Goal: Check status: Check status

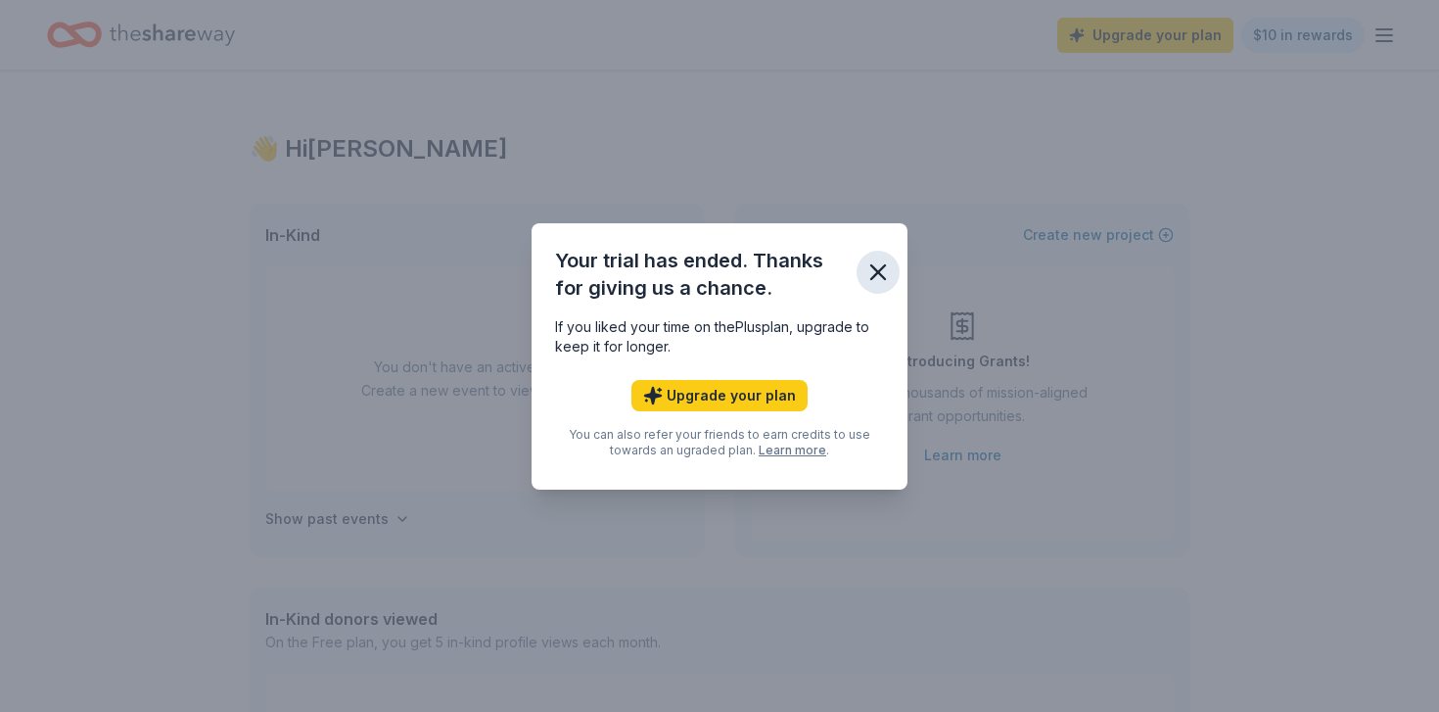
click at [884, 275] on icon "button" at bounding box center [877, 271] width 27 height 27
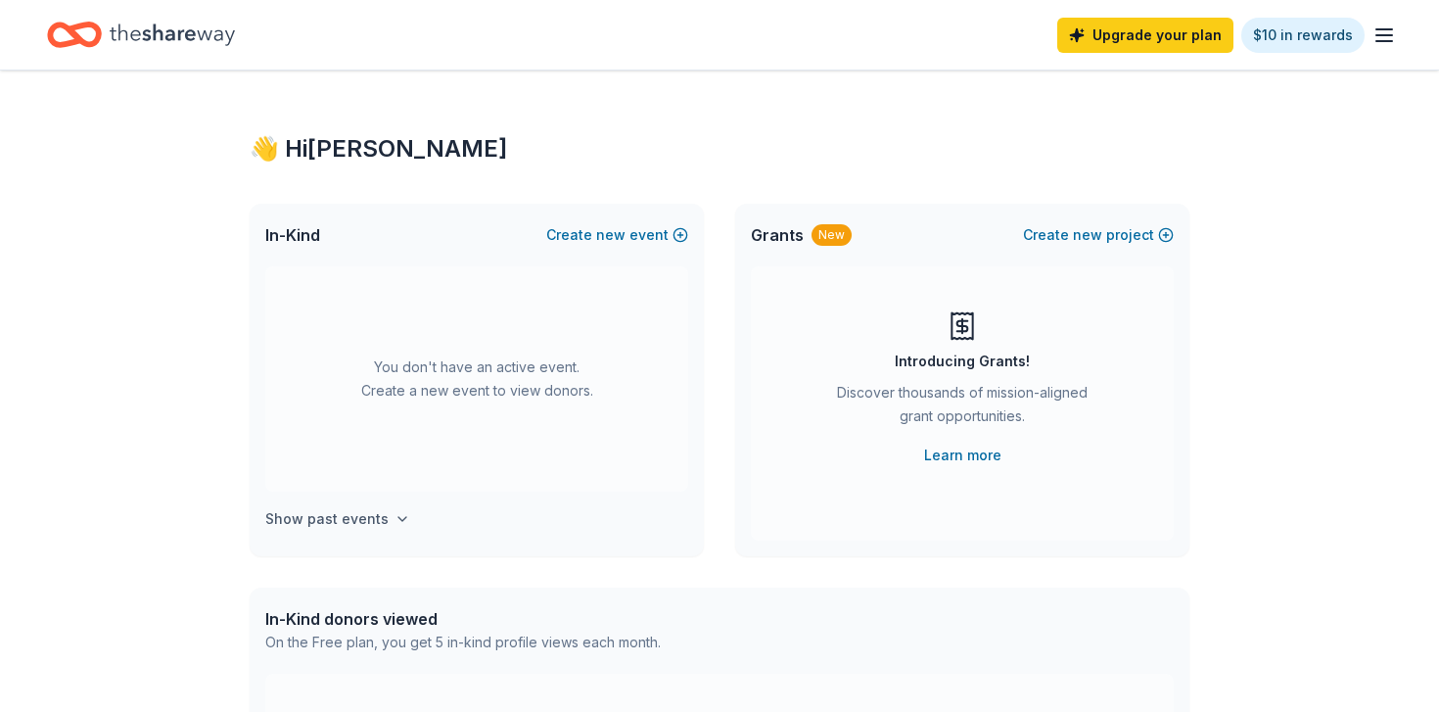
click at [361, 518] on h4 "Show past events" at bounding box center [326, 518] width 123 height 23
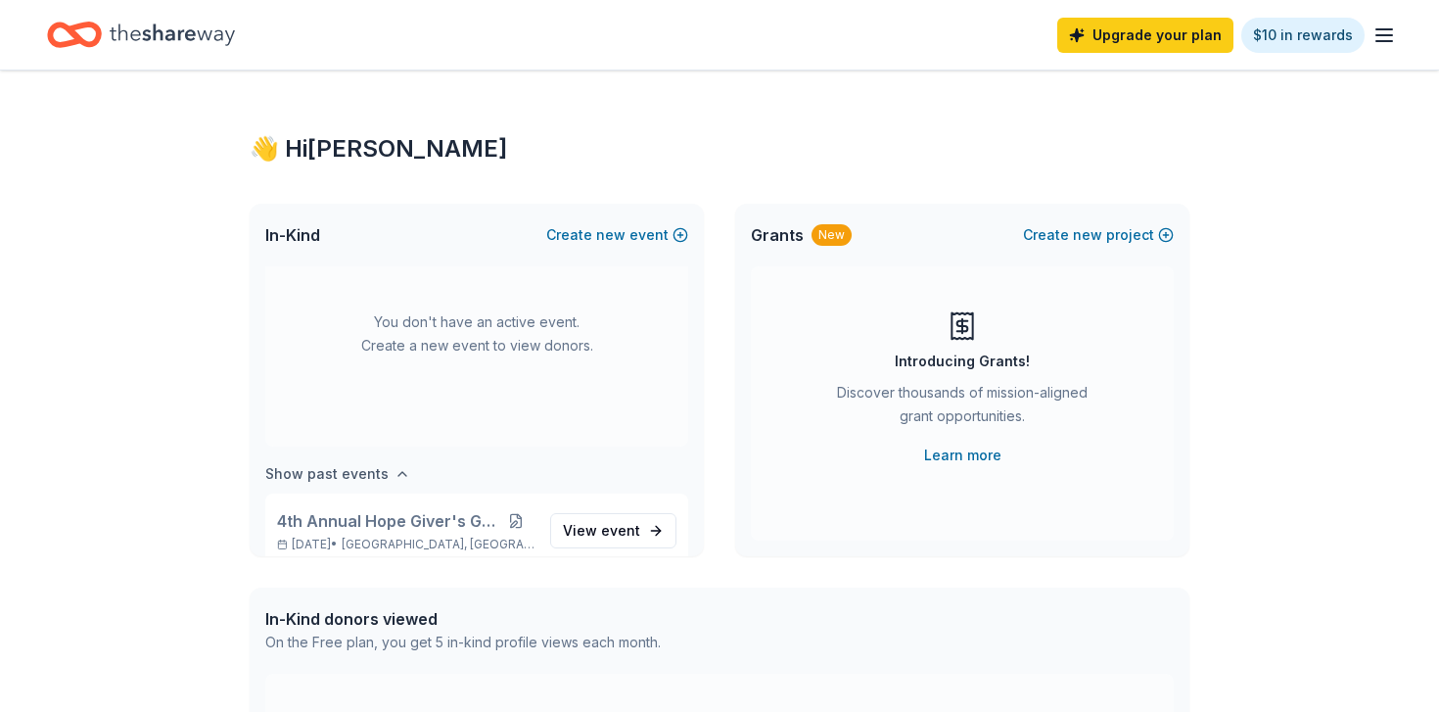
scroll to position [72, 0]
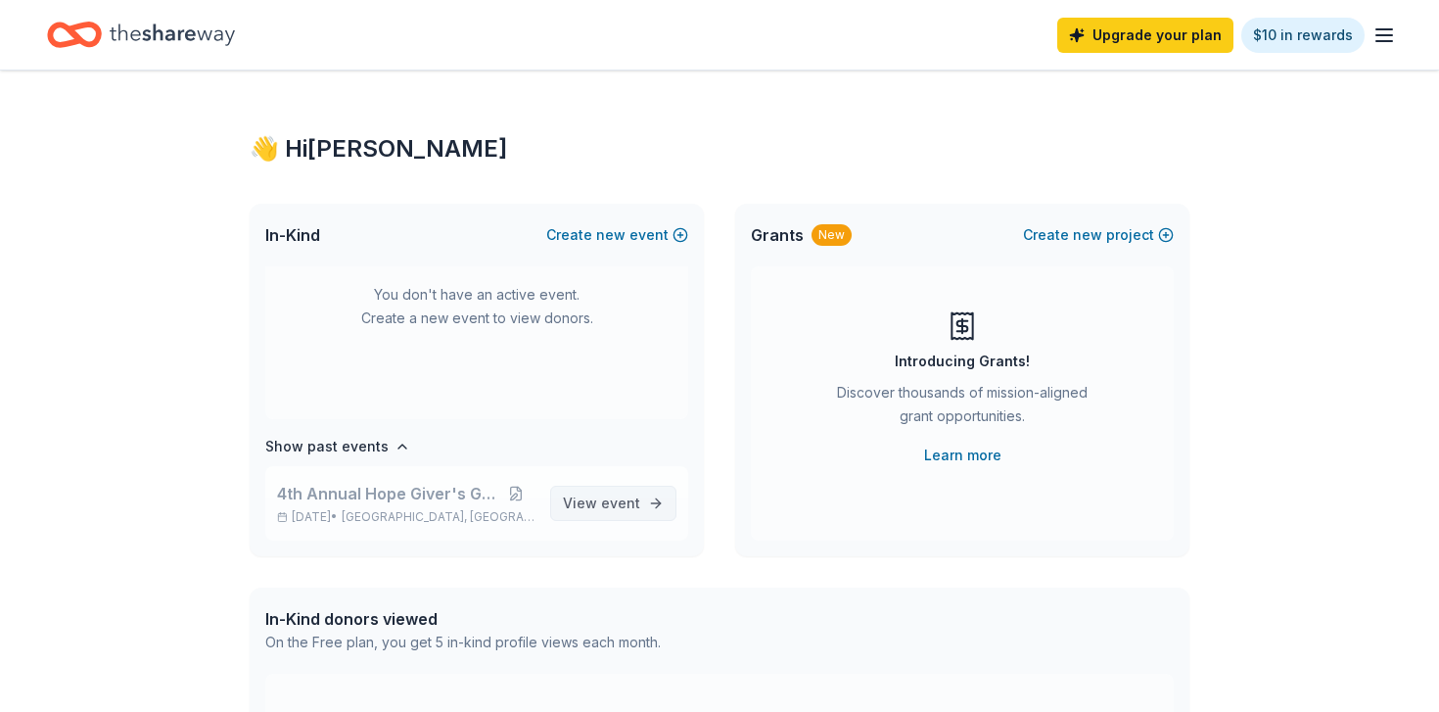
click at [632, 503] on span "event" at bounding box center [620, 502] width 39 height 17
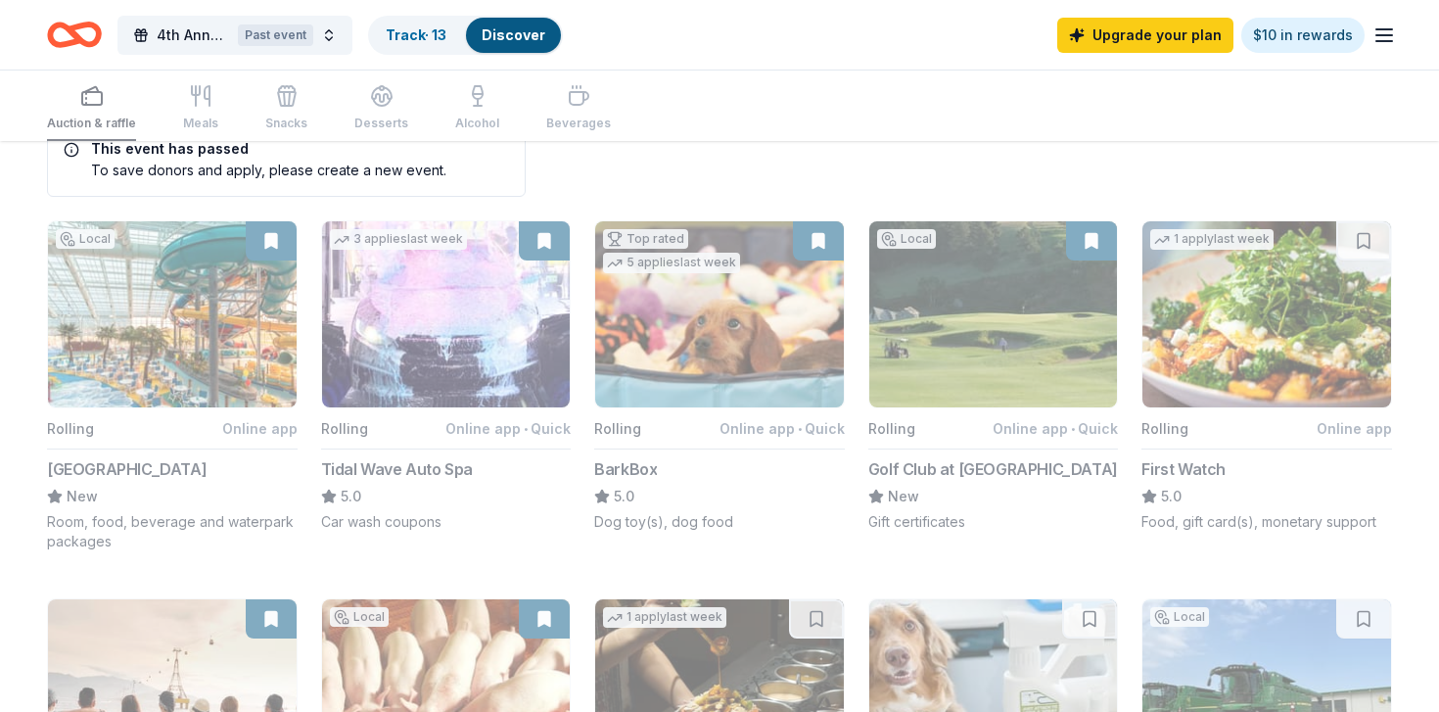
scroll to position [58, 0]
click at [418, 20] on div "Track · 13" at bounding box center [416, 35] width 92 height 35
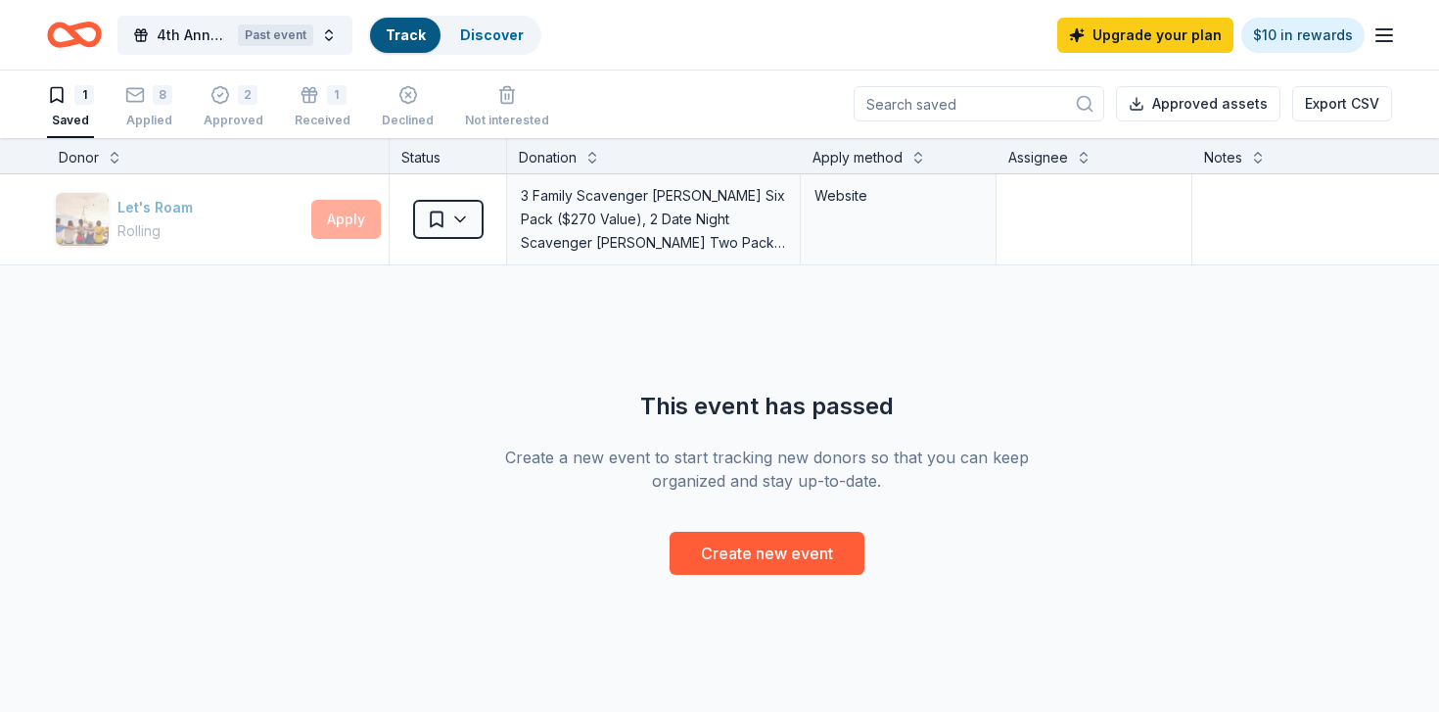
scroll to position [1, 0]
click at [629, 222] on div "3 Family Scavenger [PERSON_NAME] Six Pack ($270 Value), 2 Date Night Scavenger …" at bounding box center [653, 219] width 269 height 74
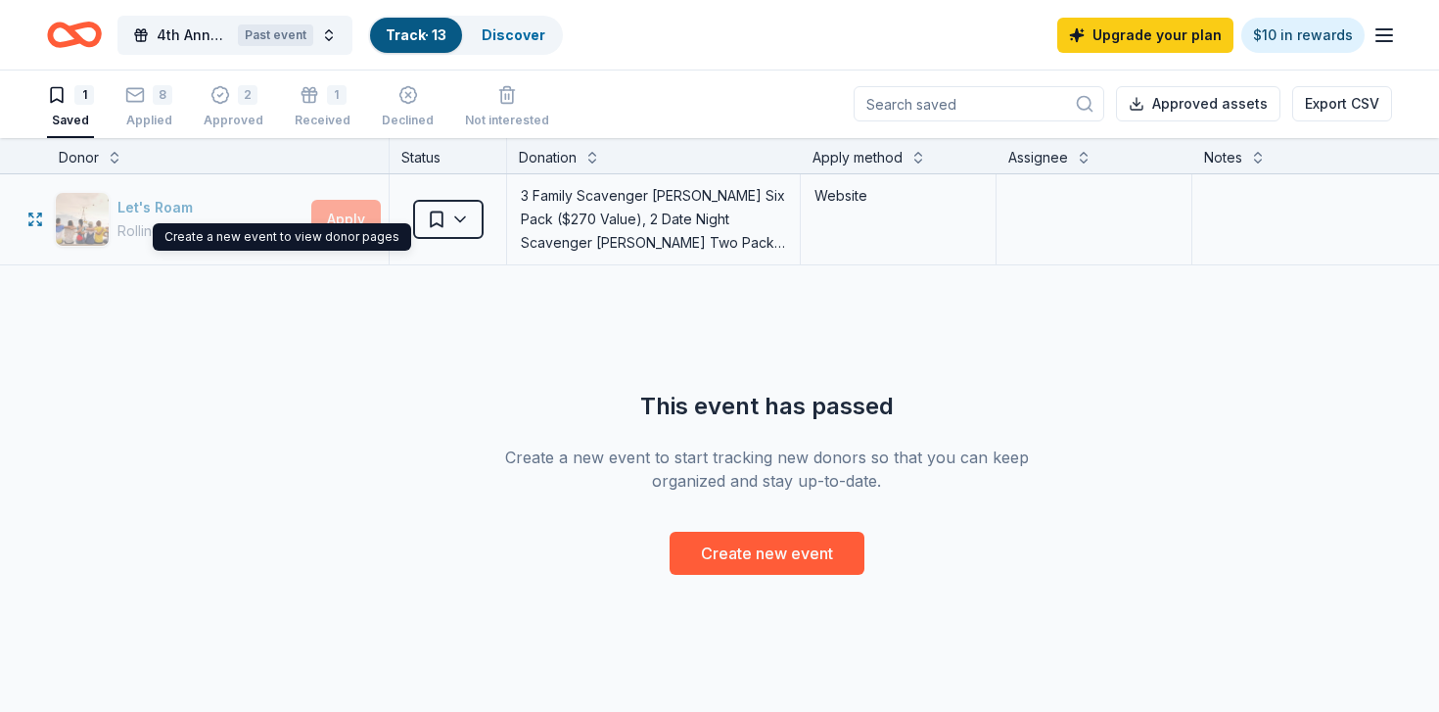
click at [94, 223] on button "Let's Roam Rolling" at bounding box center [179, 219] width 249 height 55
click at [150, 102] on div "8" at bounding box center [148, 95] width 47 height 20
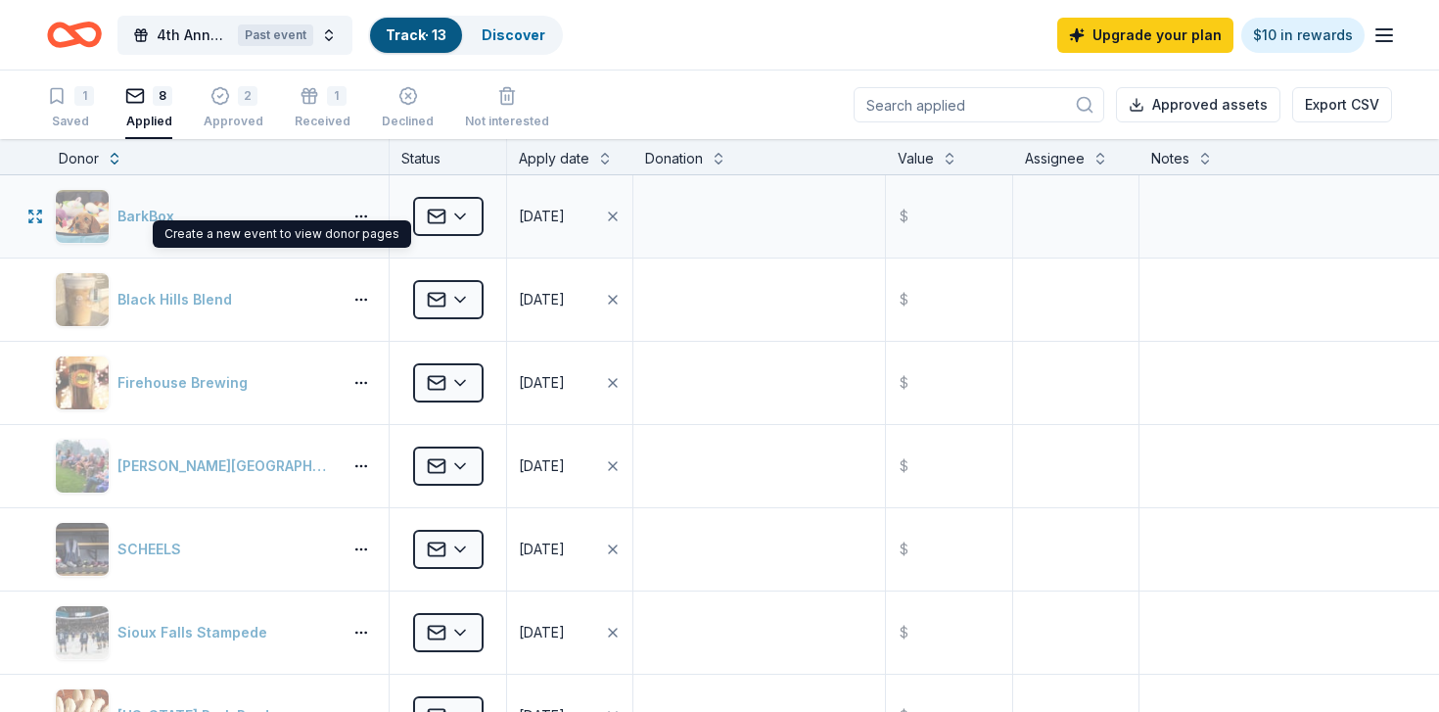
click at [123, 224] on button "BarkBox" at bounding box center [194, 216] width 279 height 55
click at [228, 106] on div "2 Approved" at bounding box center [234, 107] width 60 height 43
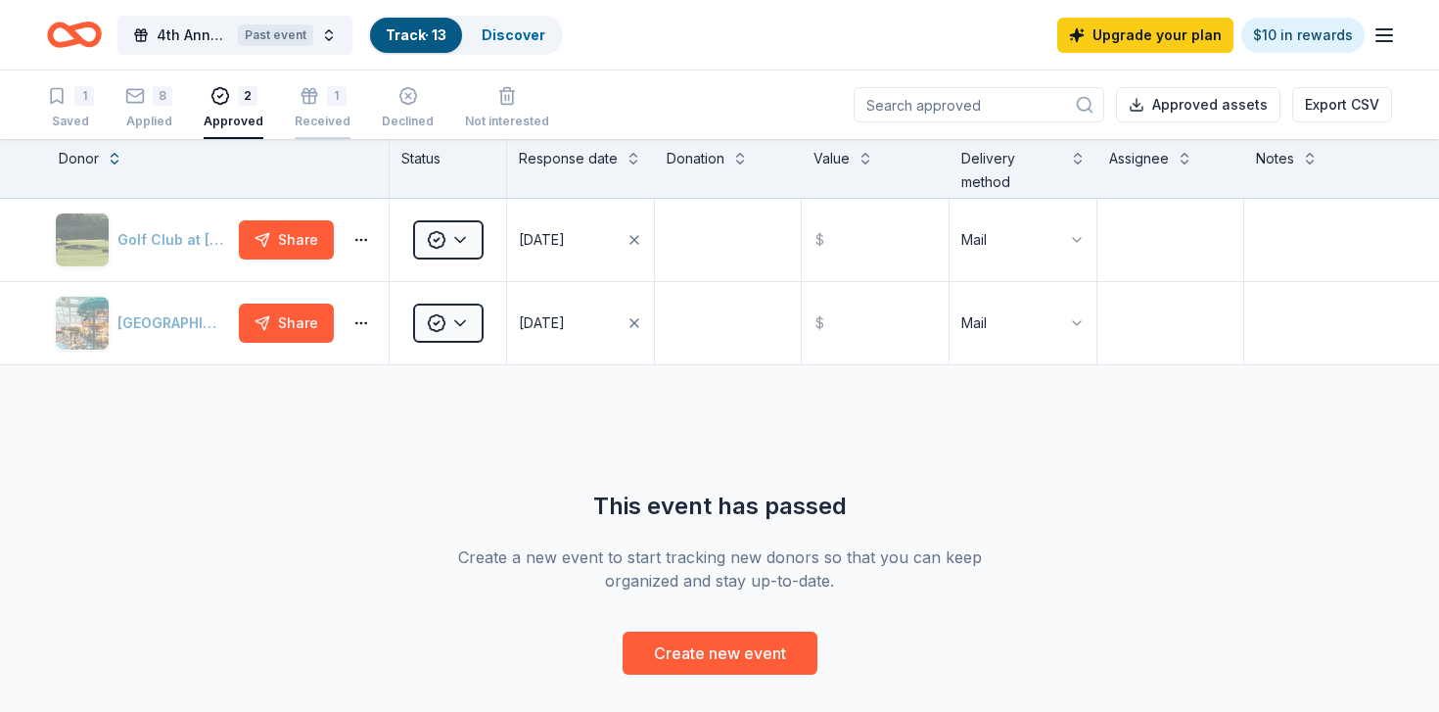
click at [337, 95] on div "1" at bounding box center [337, 96] width 20 height 20
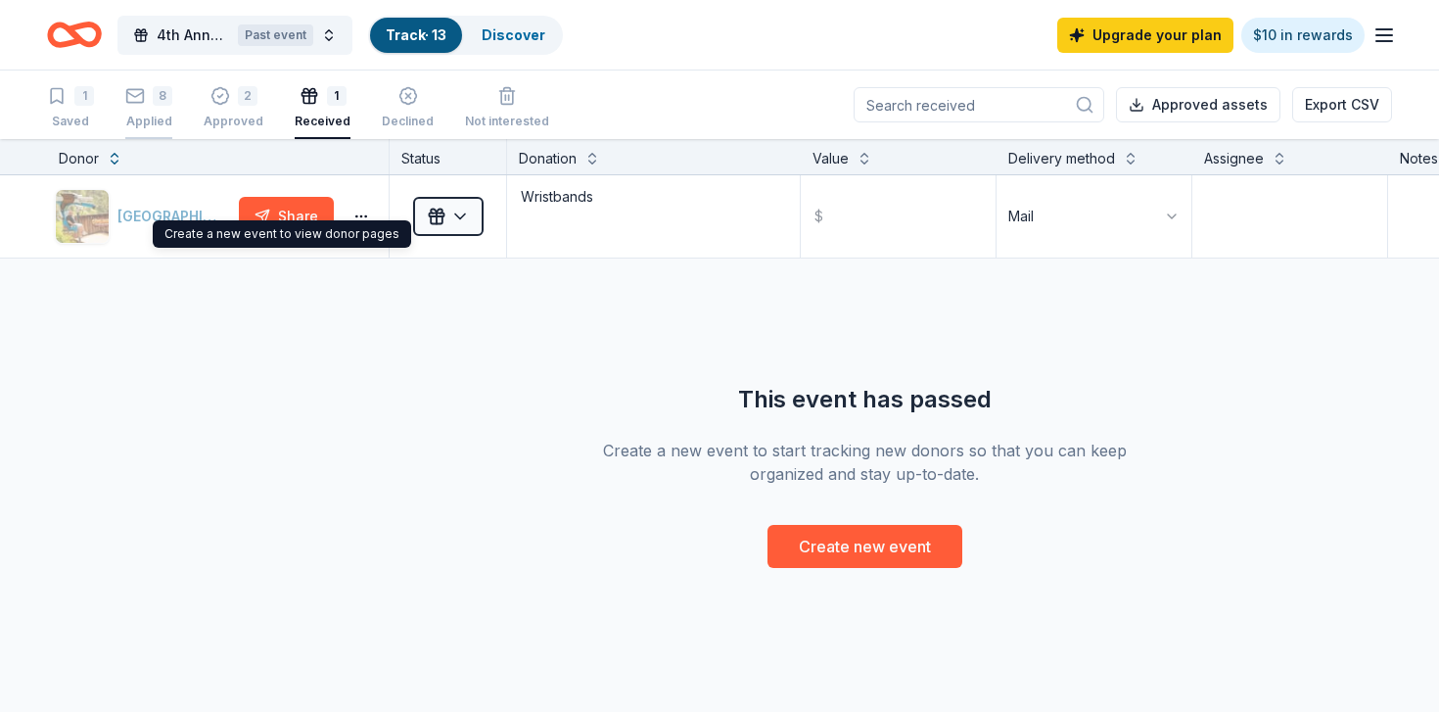
click at [158, 98] on div "8" at bounding box center [163, 96] width 20 height 20
